Goal: Information Seeking & Learning: Find specific fact

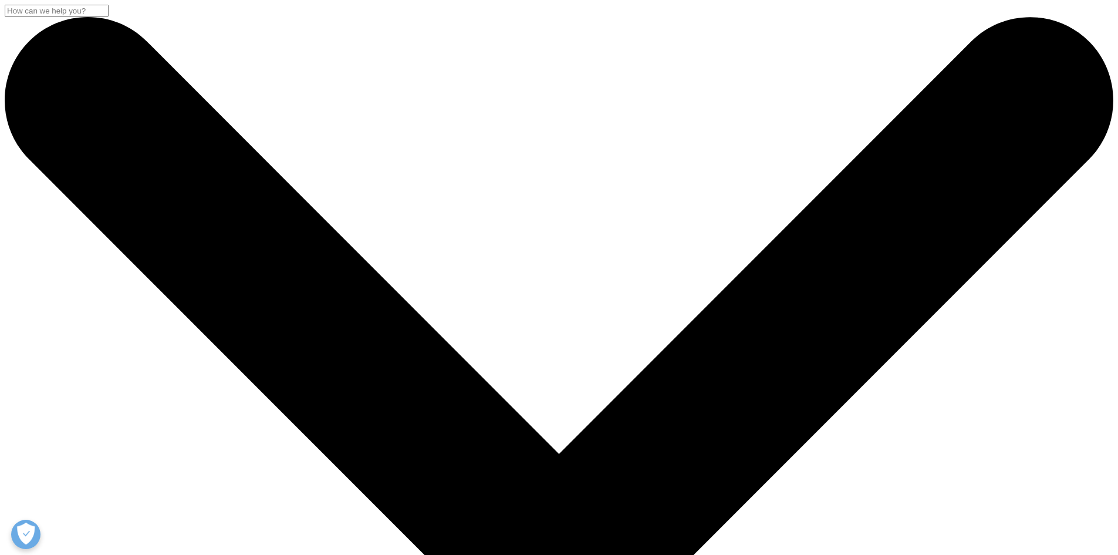
click at [441, 115] on div "Clear Search Loading" at bounding box center [559, 98] width 1118 height 113
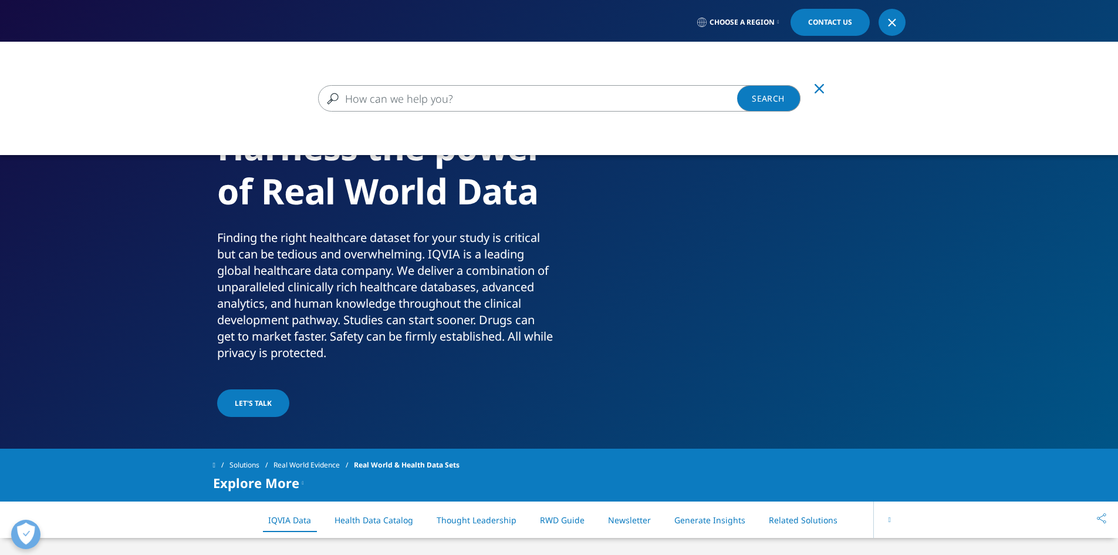
click at [438, 102] on input "Search" at bounding box center [559, 98] width 483 height 26
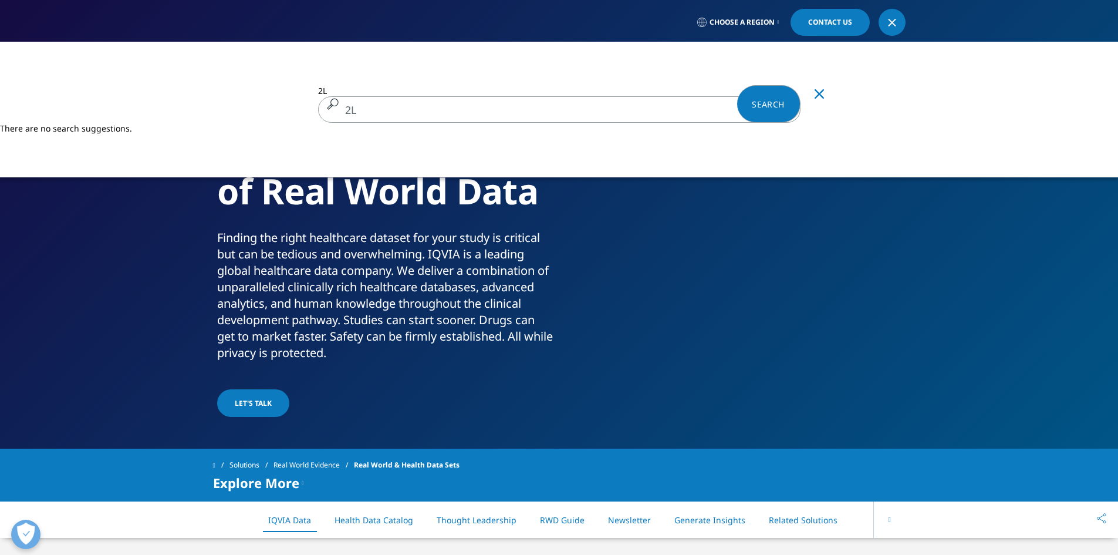
type input "2L"
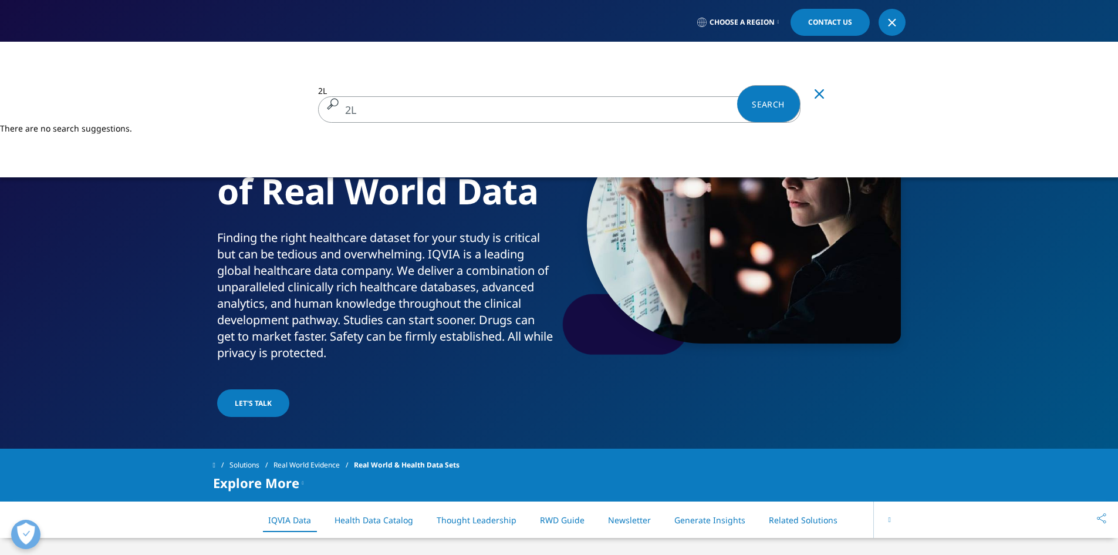
click at [743, 105] on link "Search Loading" at bounding box center [768, 104] width 63 height 38
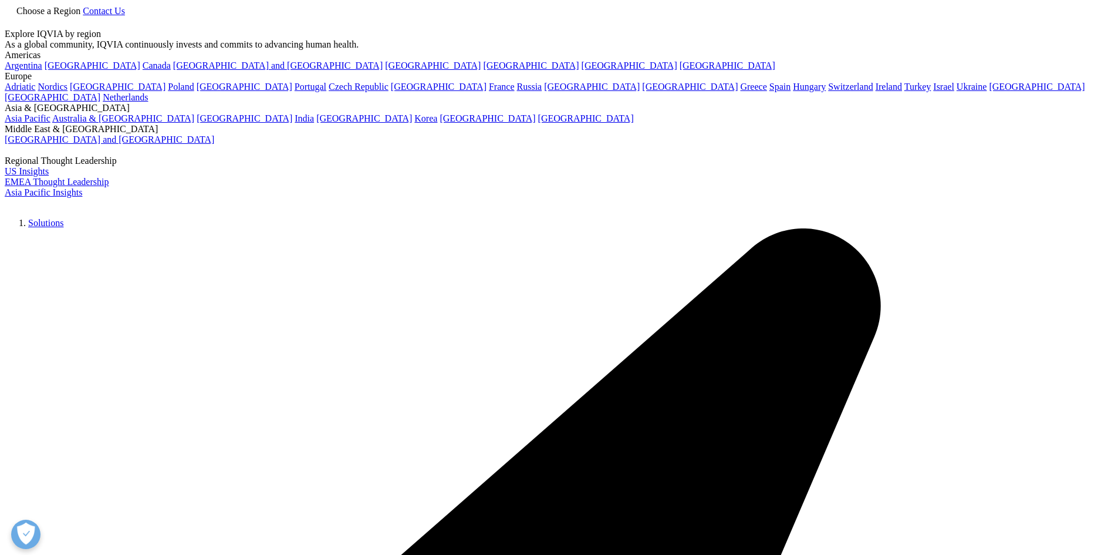
type input "2L"
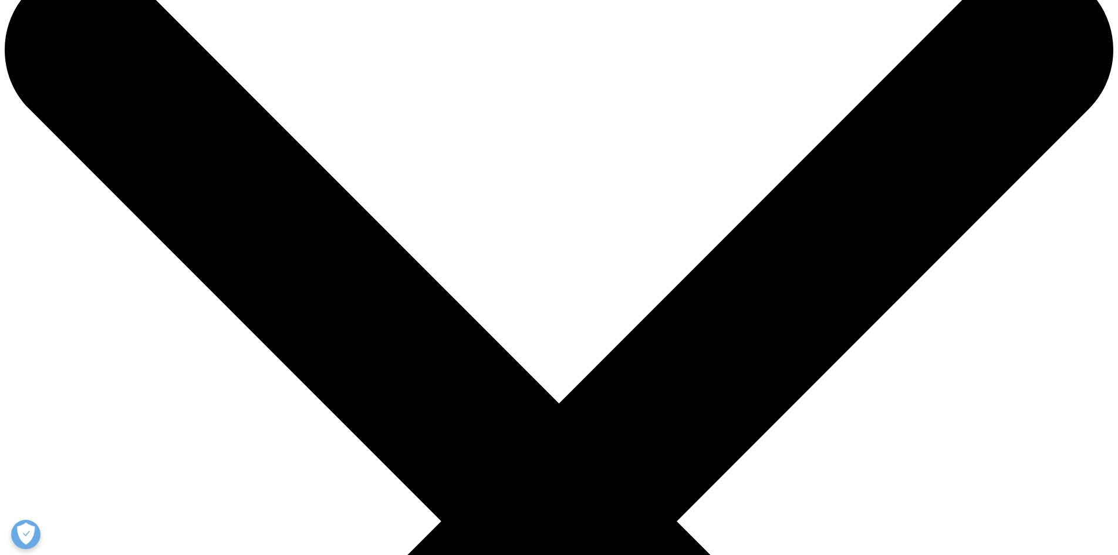
scroll to position [176, 0]
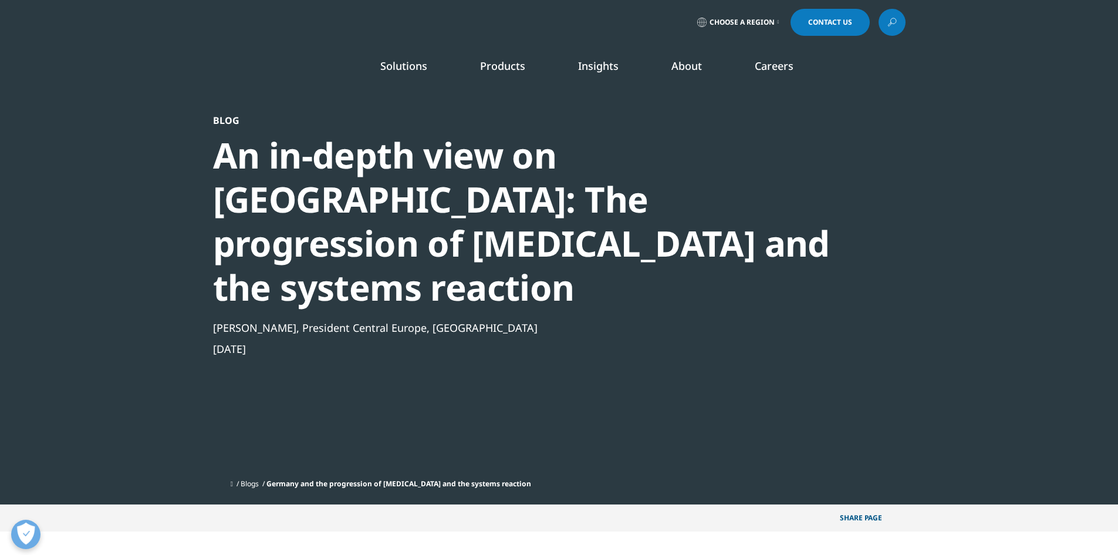
click at [894, 26] on icon at bounding box center [892, 22] width 9 height 15
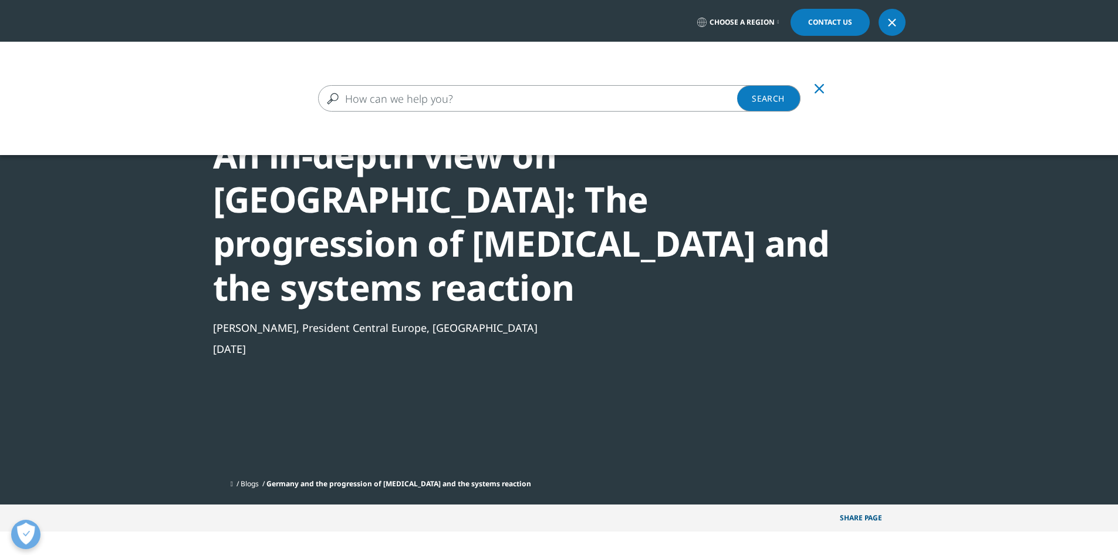
click at [502, 103] on input "Search" at bounding box center [559, 98] width 483 height 26
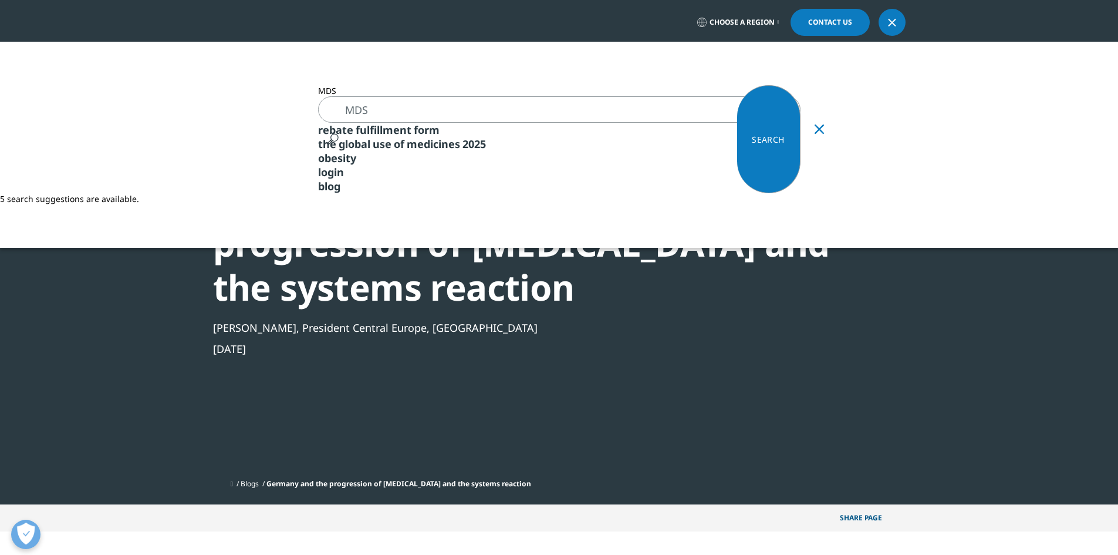
type input "MDS"
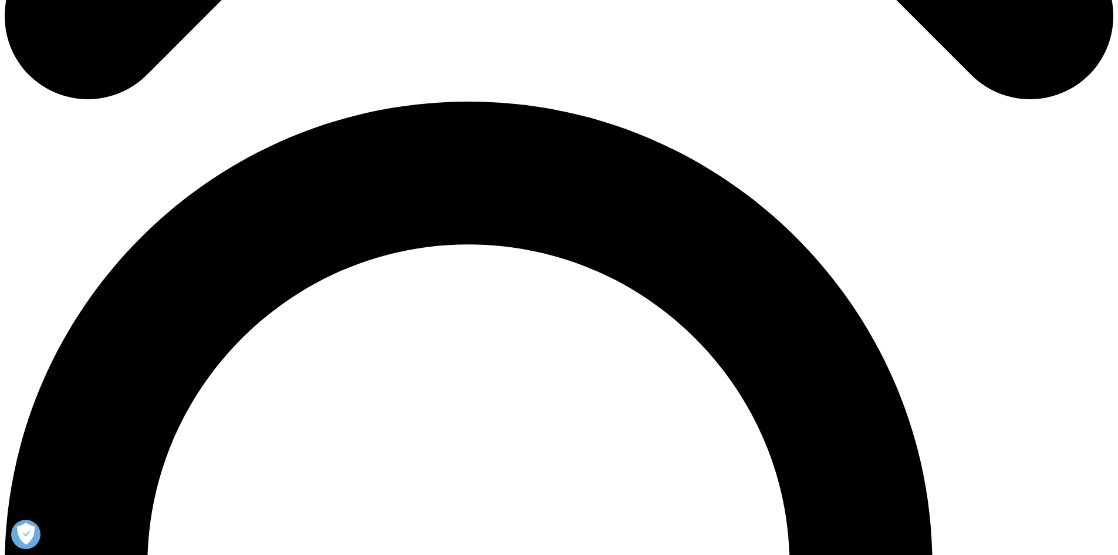
scroll to position [1115, 0]
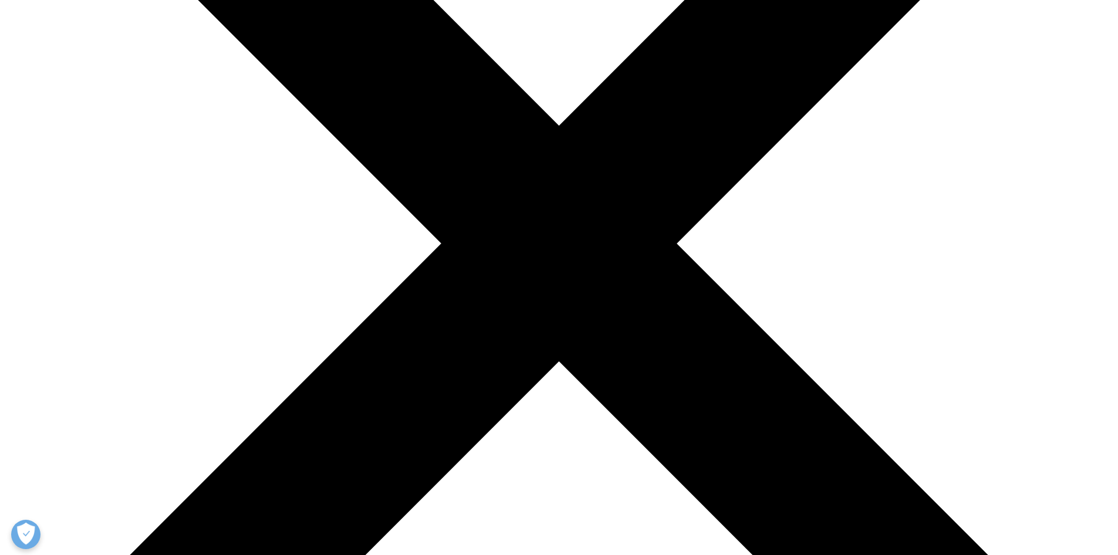
scroll to position [0, 0]
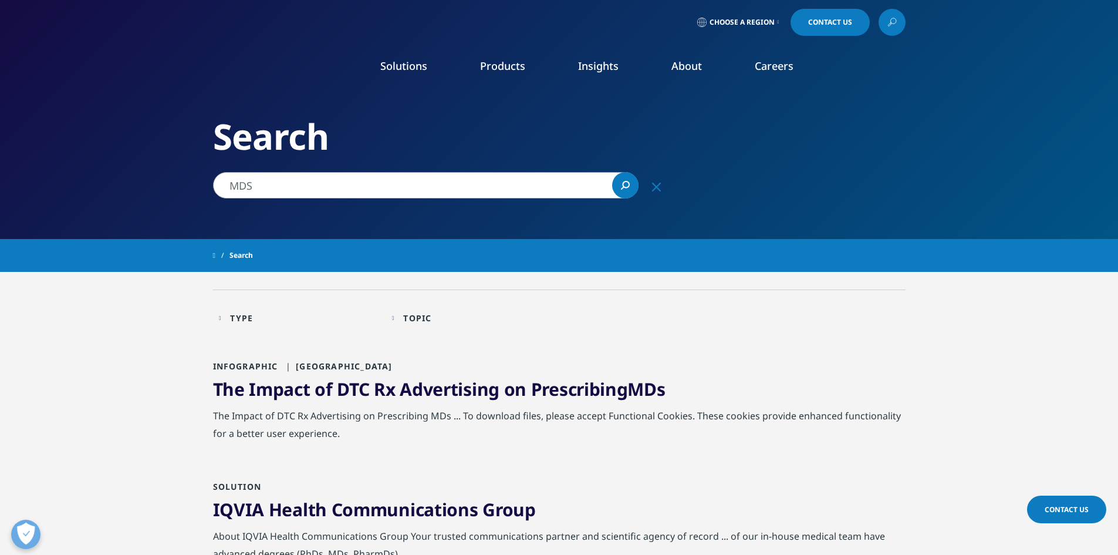
click at [254, 178] on input "MDS" at bounding box center [426, 185] width 426 height 26
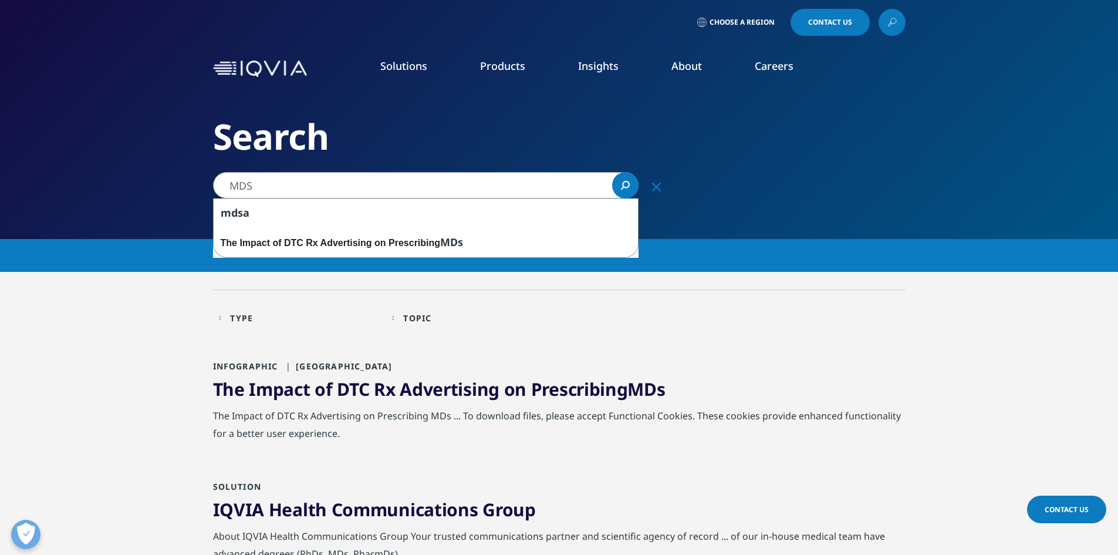
drag, startPoint x: 252, startPoint y: 184, endPoint x: 223, endPoint y: 184, distance: 28.8
click at [224, 184] on input "MDS" at bounding box center [426, 185] width 426 height 26
